Goal: Task Accomplishment & Management: Use online tool/utility

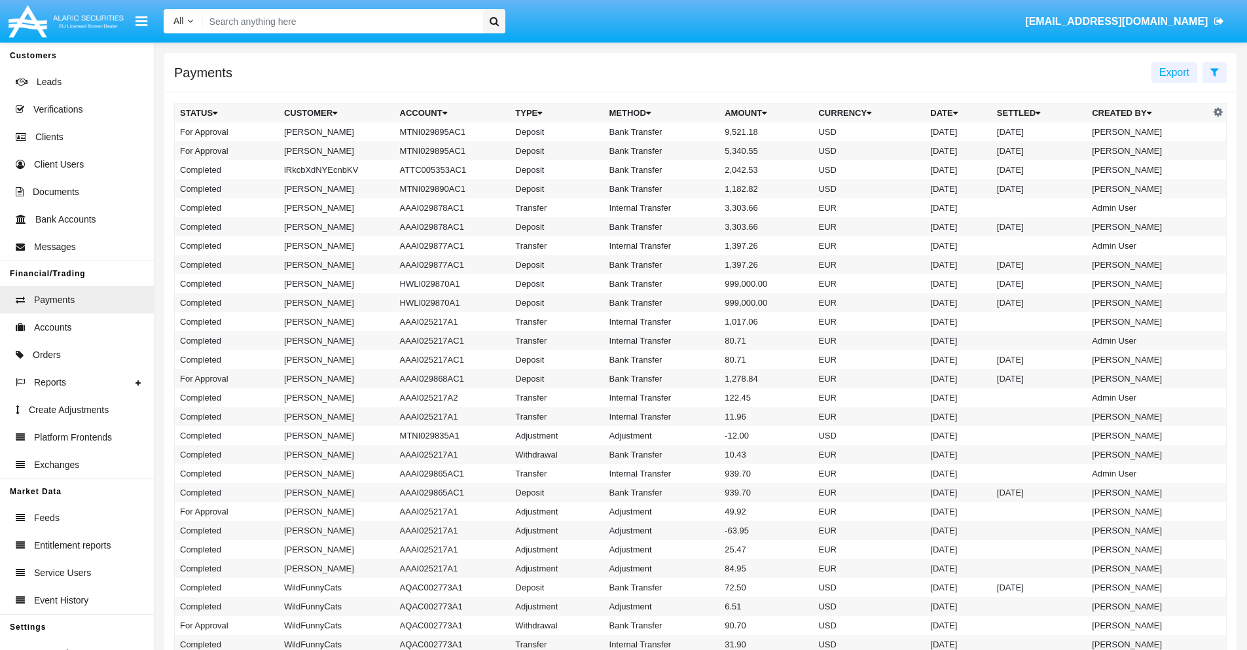
click at [1215, 71] on icon at bounding box center [1215, 72] width 9 height 10
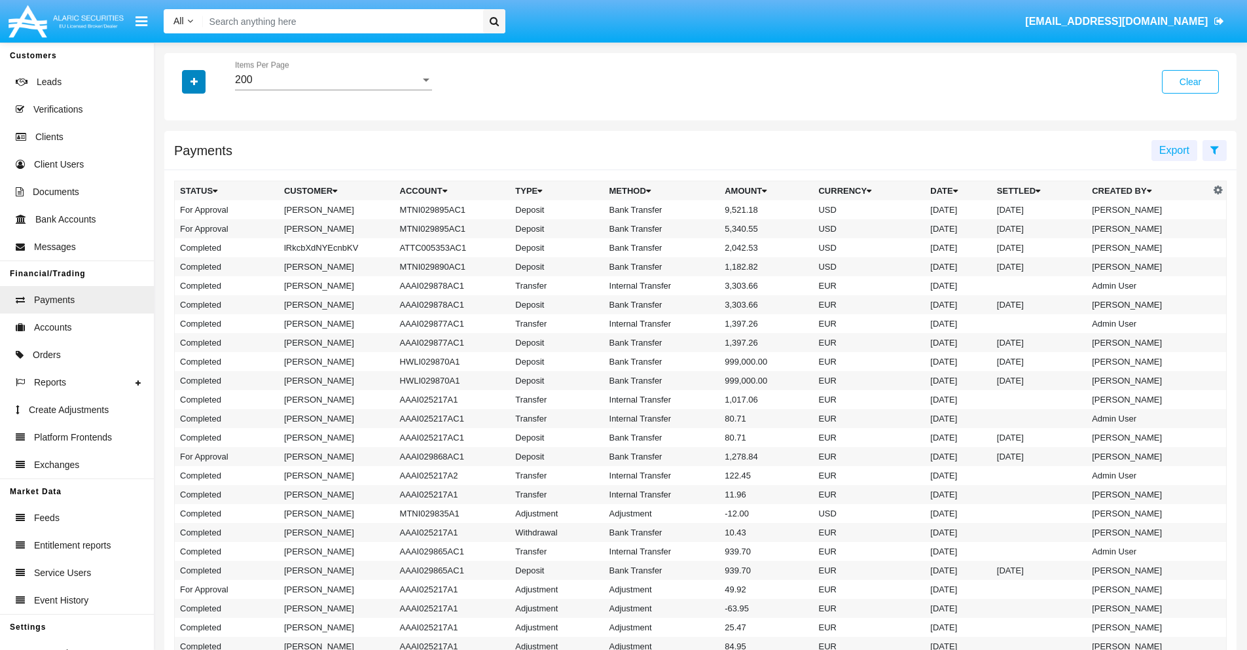
click at [194, 81] on icon "button" at bounding box center [194, 81] width 7 height 9
click at [201, 223] on span "Date" at bounding box center [202, 223] width 22 height 16
click at [180, 228] on input "Date" at bounding box center [179, 228] width 1 height 1
checkbox input "true"
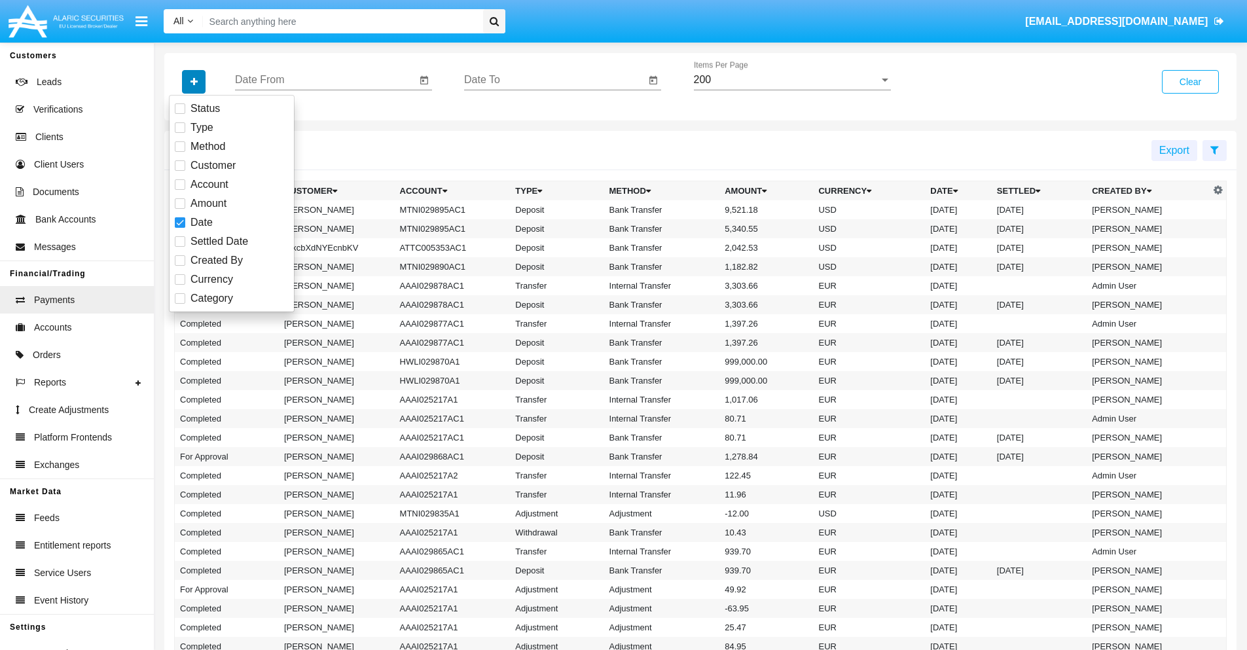
click at [194, 81] on icon "button" at bounding box center [194, 81] width 7 height 9
click at [325, 80] on input "Date From" at bounding box center [325, 80] width 181 height 12
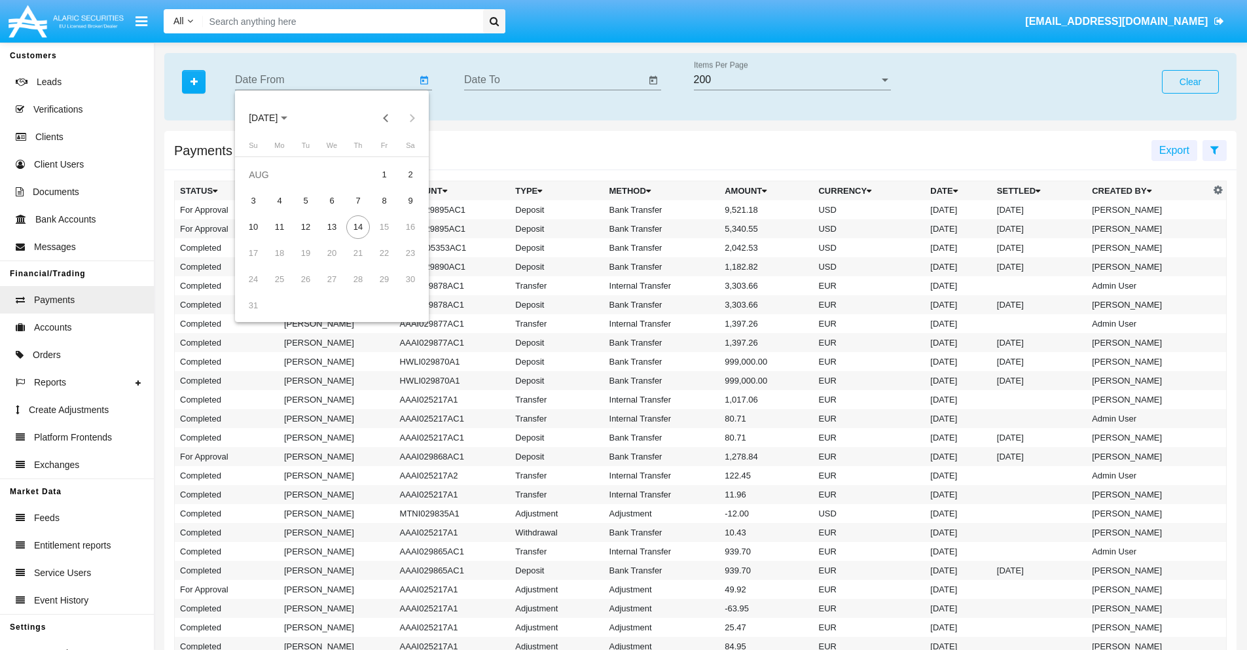
click at [275, 118] on span "[DATE]" at bounding box center [263, 118] width 29 height 10
click at [401, 289] on div "2025" at bounding box center [400, 290] width 41 height 24
click at [263, 185] on div "JAN" at bounding box center [263, 185] width 41 height 24
click at [306, 200] on div "7" at bounding box center [306, 201] width 24 height 24
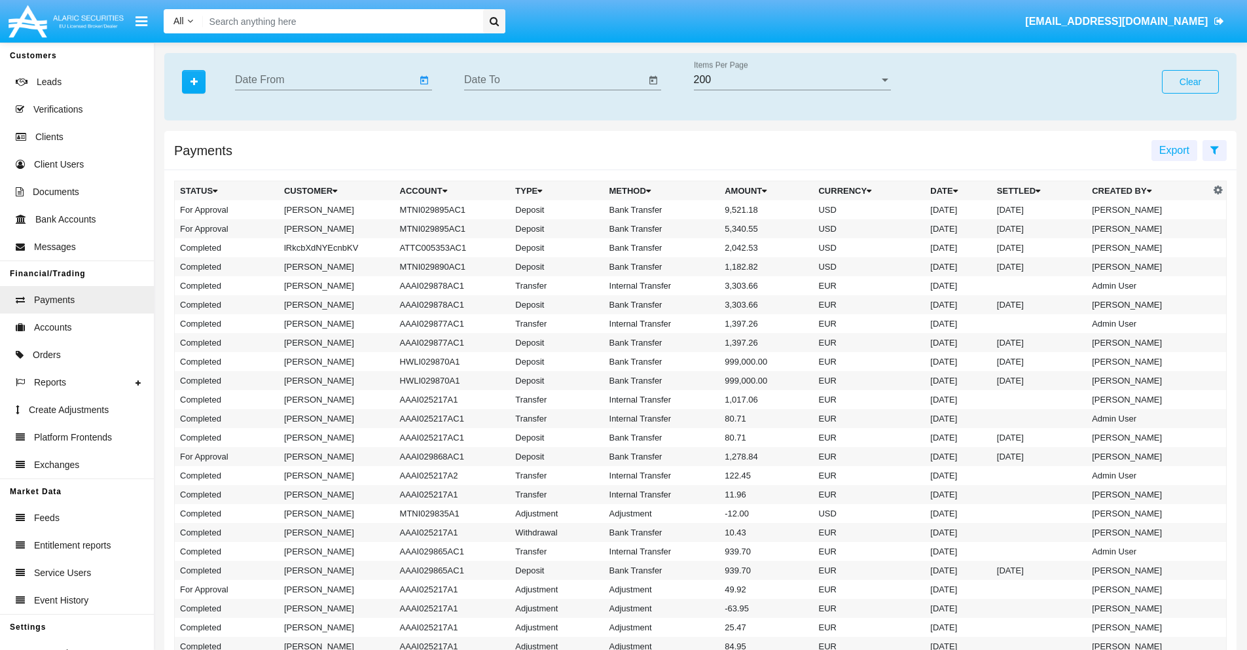
type input "[DATE]"
click at [555, 80] on input "Date To" at bounding box center [554, 80] width 181 height 12
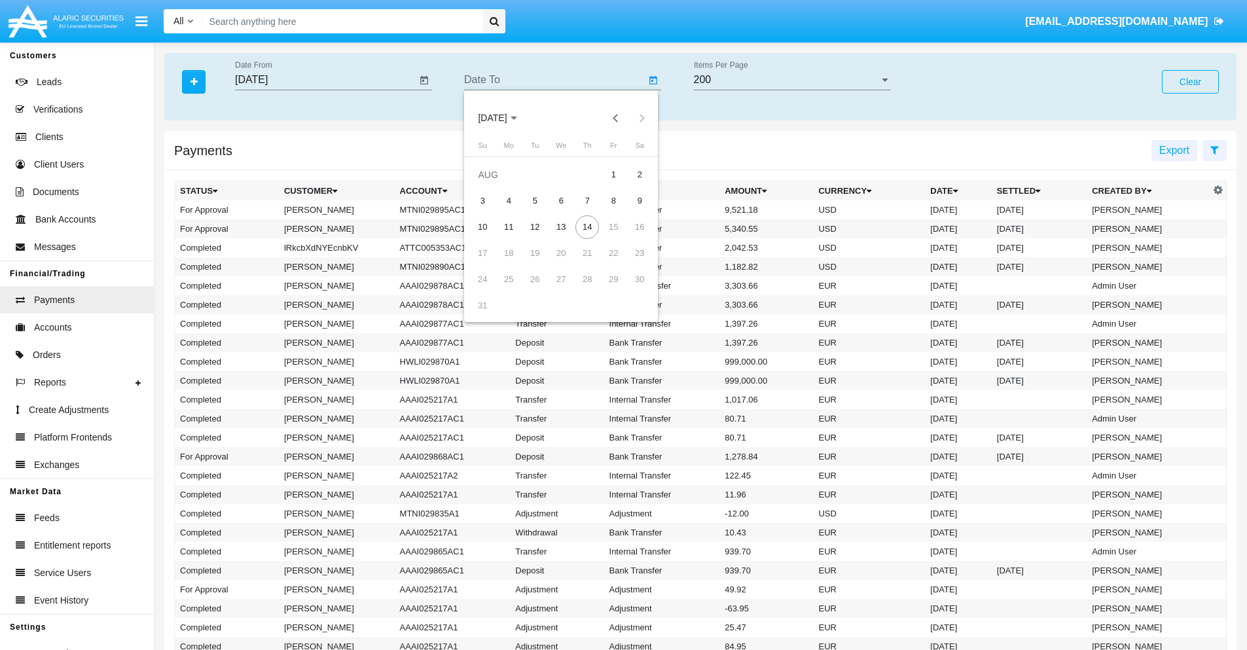
click at [504, 118] on span "[DATE]" at bounding box center [492, 118] width 29 height 10
click at [630, 289] on div "2025" at bounding box center [630, 290] width 41 height 24
click at [492, 185] on div "JAN" at bounding box center [492, 185] width 41 height 24
click at [535, 200] on div "7" at bounding box center [535, 201] width 24 height 24
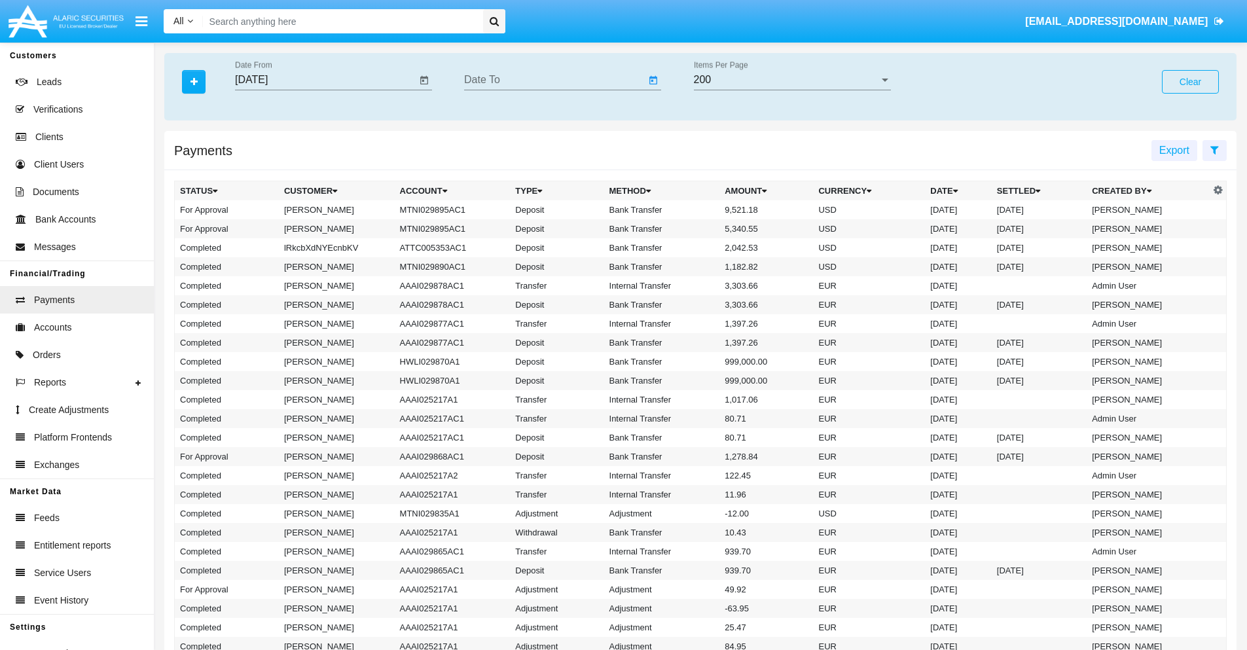
type input "[DATE]"
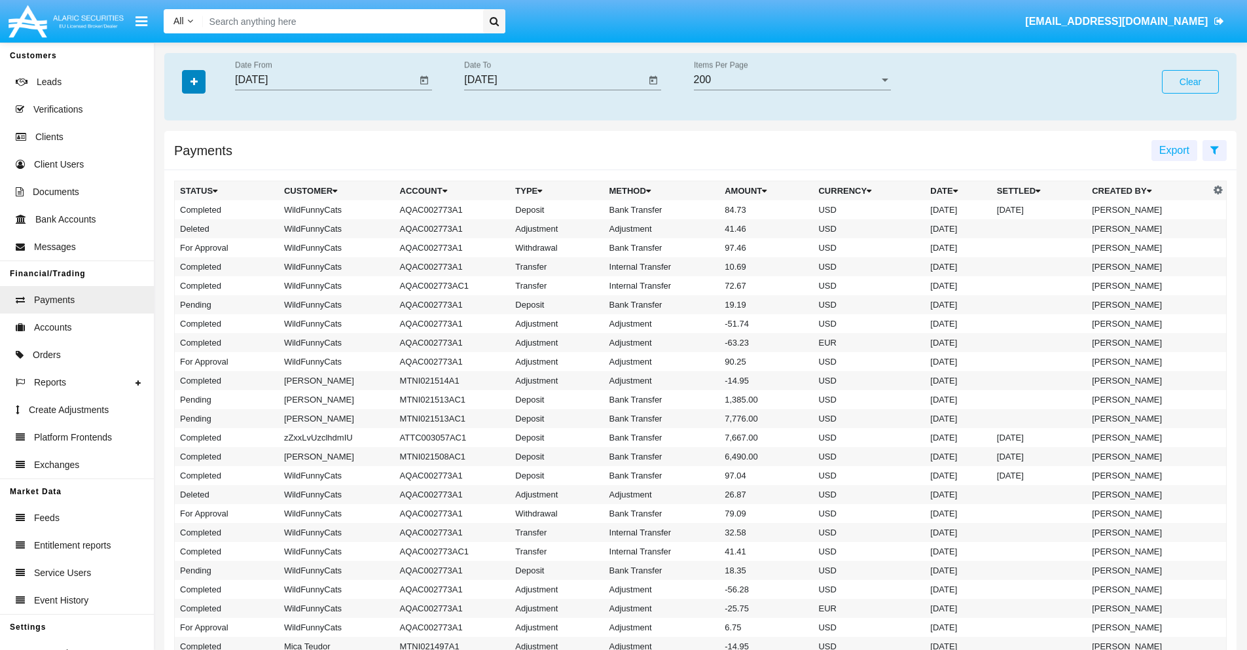
click at [194, 81] on icon "button" at bounding box center [194, 81] width 7 height 9
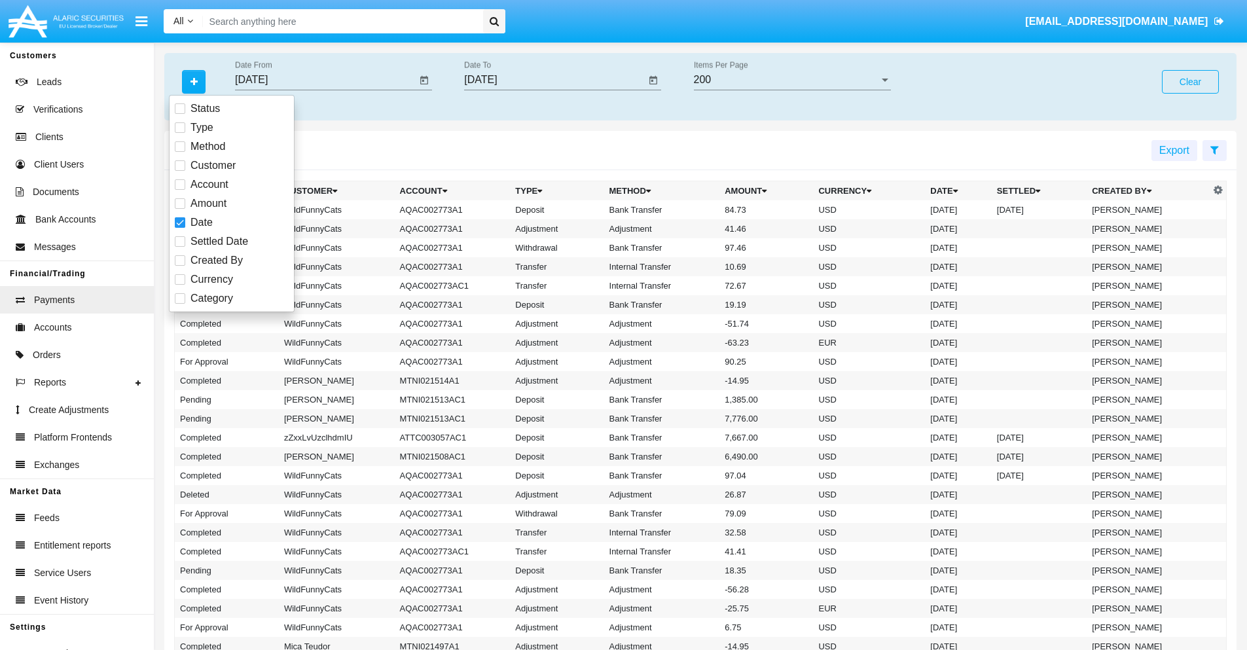
click at [211, 299] on span "Category" at bounding box center [212, 299] width 43 height 16
click at [180, 304] on input "Category" at bounding box center [179, 304] width 1 height 1
checkbox input "true"
